Goal: Obtain resource: Download file/media

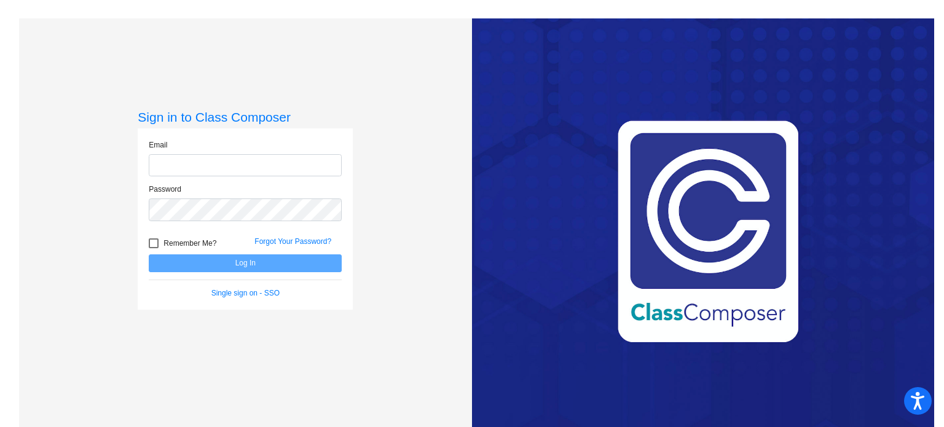
type input "[PERSON_NAME][EMAIL_ADDRESS][DOMAIN_NAME]"
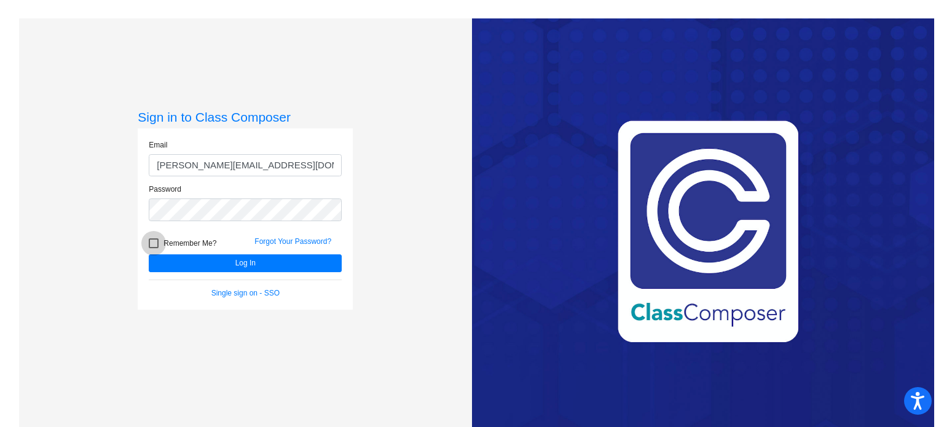
click at [152, 240] on div at bounding box center [154, 244] width 10 height 10
click at [153, 248] on input "Remember Me?" at bounding box center [153, 248] width 1 height 1
checkbox input "true"
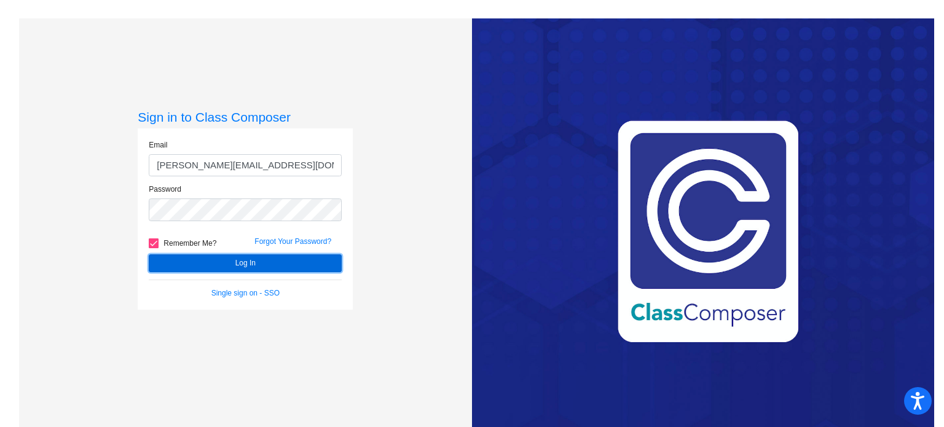
click at [218, 259] on button "Log In" at bounding box center [245, 264] width 193 height 18
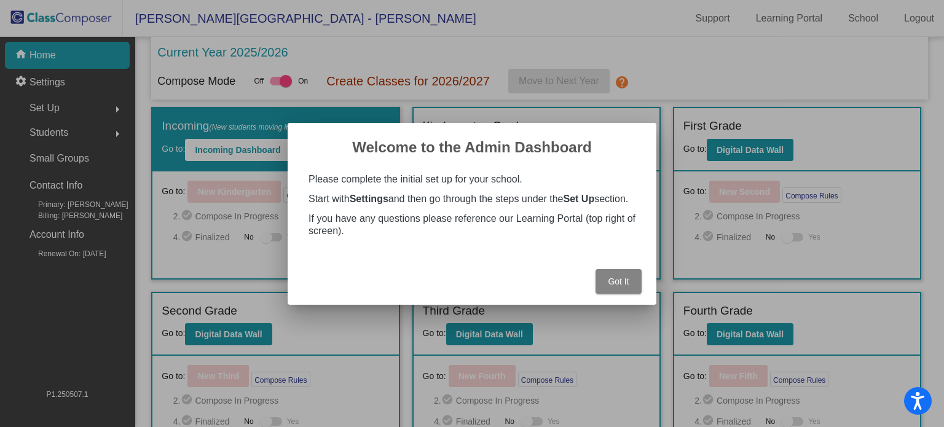
click at [615, 287] on span "Got It" at bounding box center [618, 282] width 21 height 10
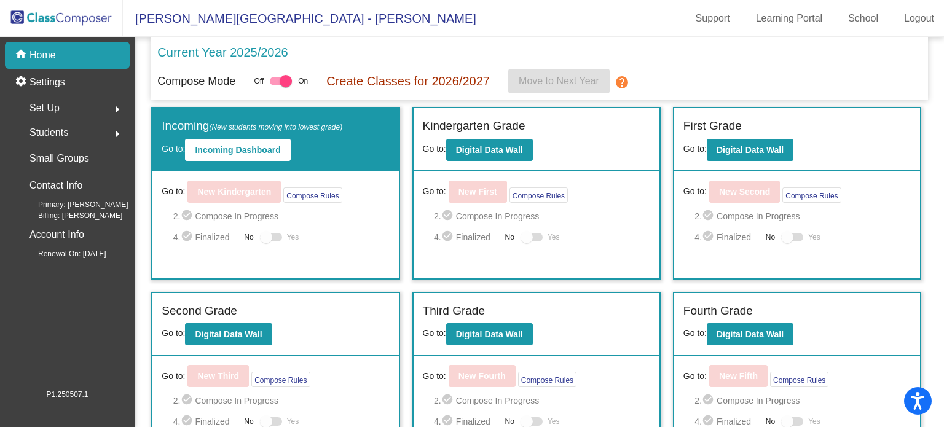
click at [61, 136] on span "Students" at bounding box center [49, 132] width 39 height 17
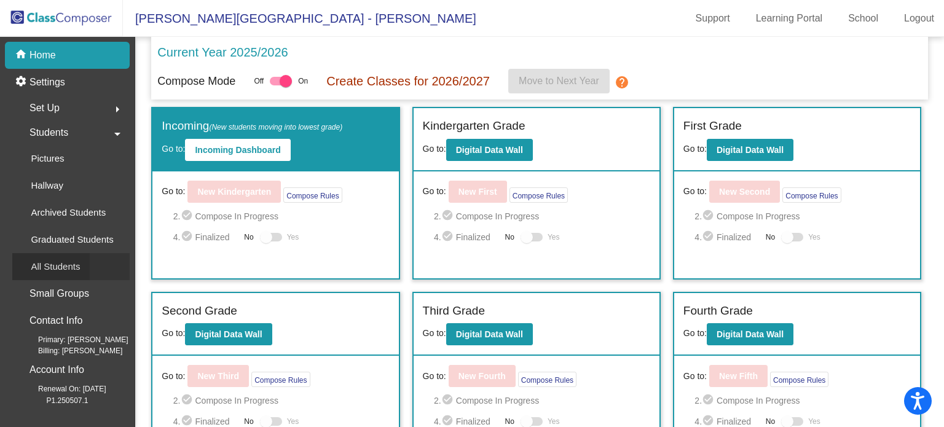
click at [63, 272] on p "All Students" at bounding box center [55, 266] width 49 height 15
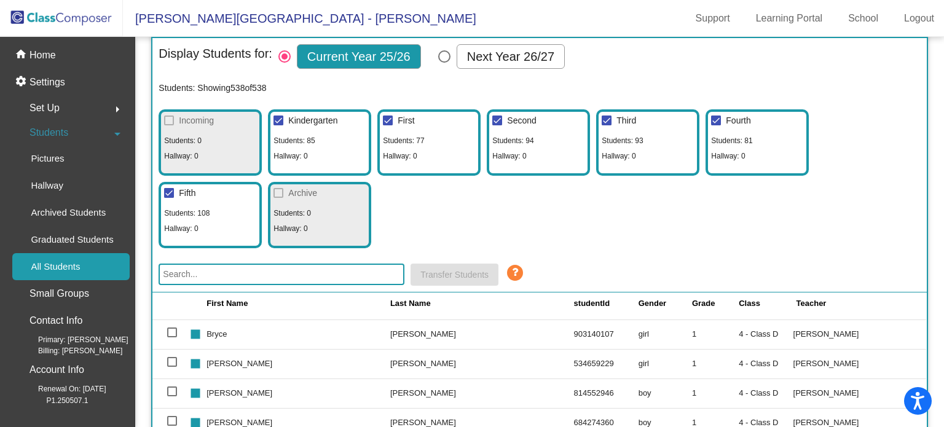
scroll to position [31, 0]
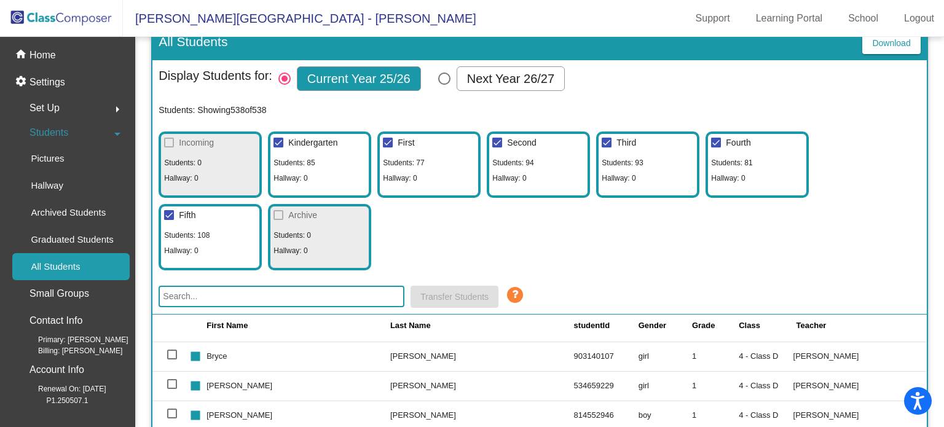
click at [280, 142] on div at bounding box center [279, 143] width 10 height 10
click at [279, 148] on input "Kindergarten" at bounding box center [278, 148] width 1 height 1
checkbox input "false"
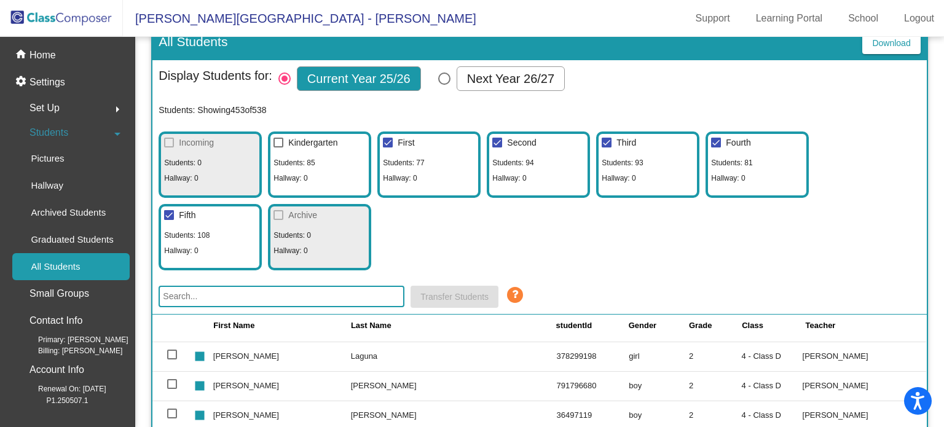
scroll to position [1942, 0]
click at [170, 216] on div at bounding box center [169, 215] width 10 height 10
click at [169, 220] on input "Fifth" at bounding box center [168, 220] width 1 height 1
checkbox input "false"
click at [498, 143] on div at bounding box center [498, 143] width 10 height 10
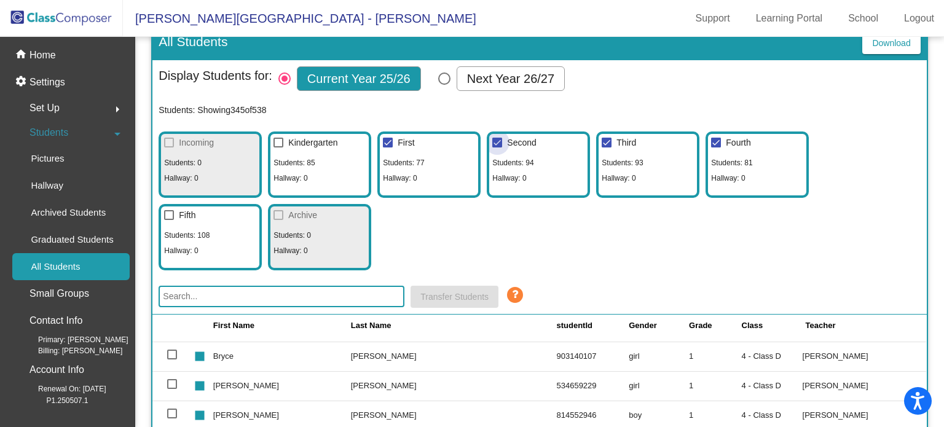
click at [497, 148] on input "Second" at bounding box center [497, 148] width 1 height 1
checkbox input "false"
click at [606, 142] on div at bounding box center [607, 143] width 10 height 10
click at [606, 148] on input "Third" at bounding box center [606, 148] width 1 height 1
checkbox input "false"
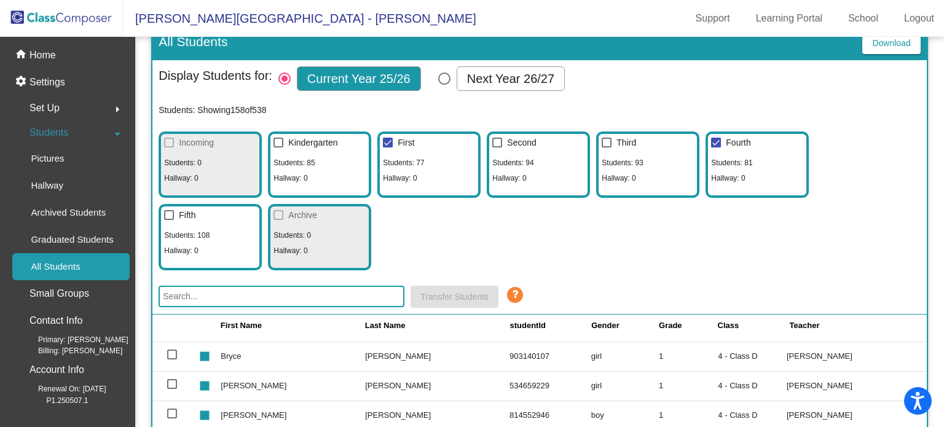
click at [716, 140] on div at bounding box center [716, 143] width 10 height 10
click at [716, 148] on input "Fourth" at bounding box center [716, 148] width 1 height 1
checkbox input "false"
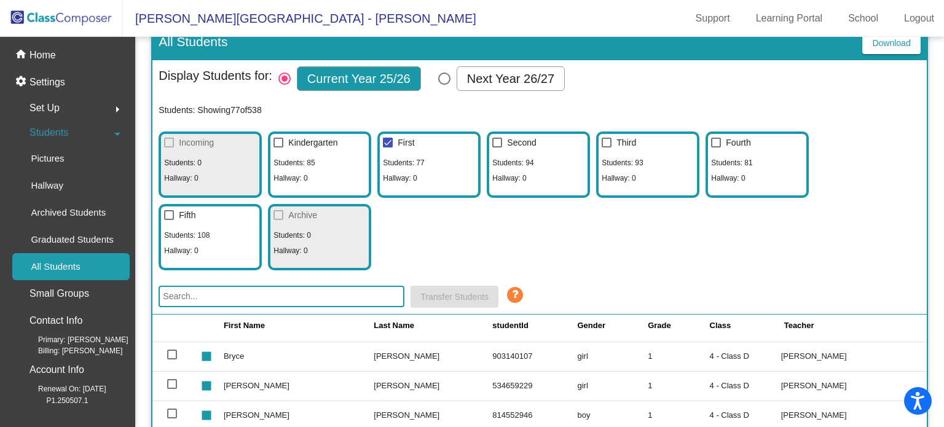
click at [936, 250] on mat-sidenav-content "All Students Download Display Students for: Current Year 25/26 Next Year 26/27 …" at bounding box center [539, 232] width 809 height 390
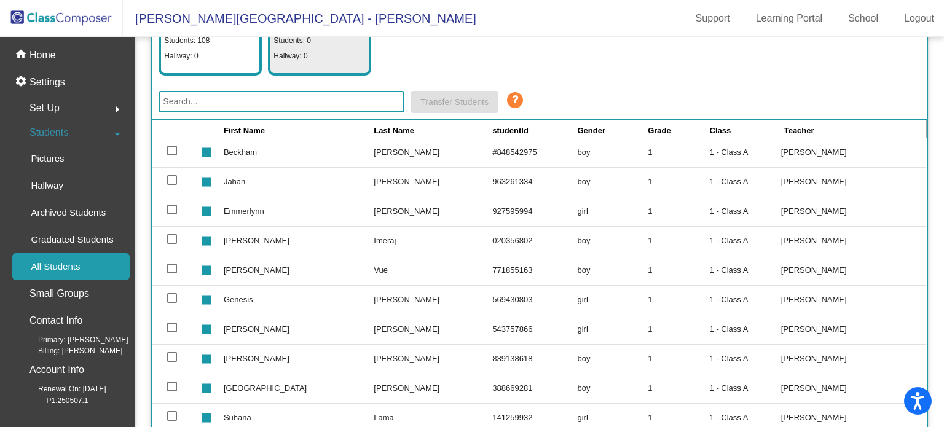
scroll to position [0, 0]
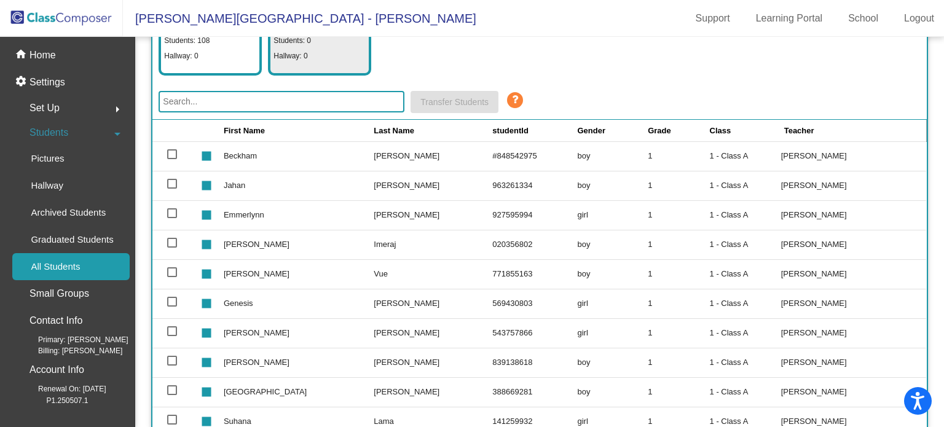
drag, startPoint x: 923, startPoint y: 127, endPoint x: 920, endPoint y: 151, distance: 24.1
click at [920, 151] on mat-sidenav-content "All Students Download Display Students for: Current Year 25/26 Next Year 26/27 …" at bounding box center [539, 232] width 809 height 390
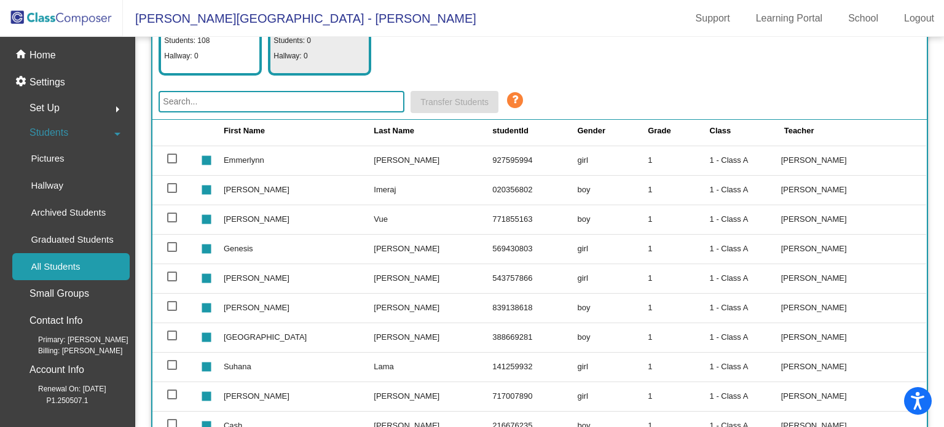
scroll to position [66, 0]
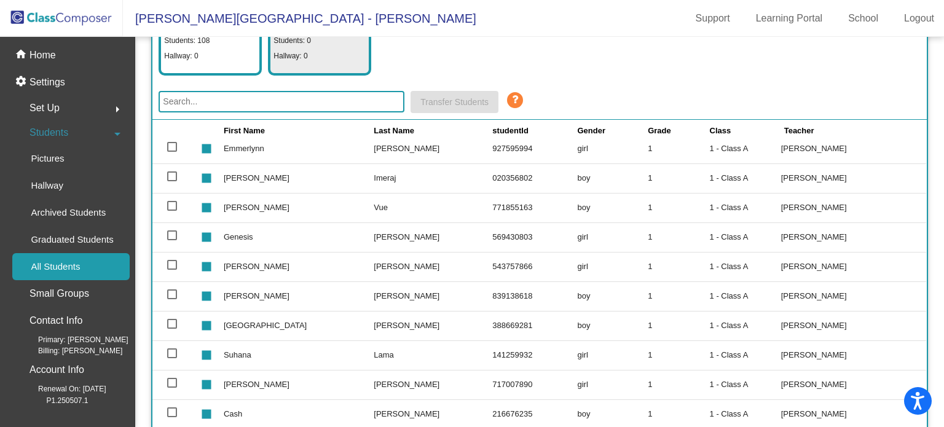
drag, startPoint x: 923, startPoint y: 154, endPoint x: 924, endPoint y: 162, distance: 8.1
click at [924, 162] on mat-sidenav-content "All Students Download Display Students for: Current Year 25/26 Next Year 26/27 …" at bounding box center [539, 232] width 809 height 390
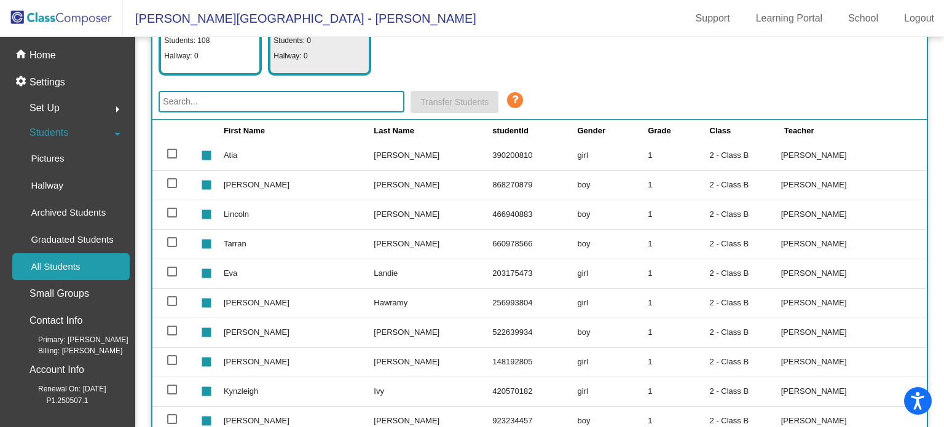
scroll to position [643, 0]
